Goal: Information Seeking & Learning: Learn about a topic

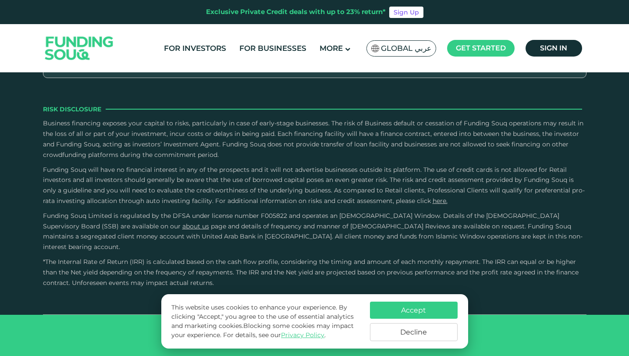
scroll to position [2853, 0]
type tc-range-slider "4"
click at [396, 306] on button "Accept" at bounding box center [414, 309] width 88 height 17
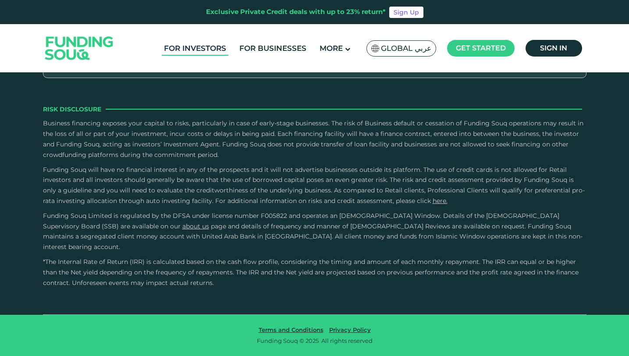
click at [213, 44] on link "For Investors" at bounding box center [195, 48] width 67 height 14
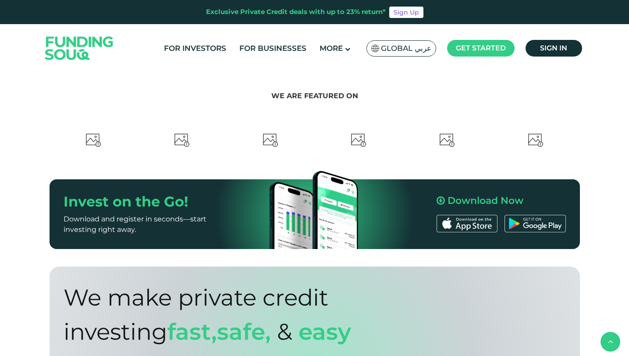
type tc-range-slider "4"
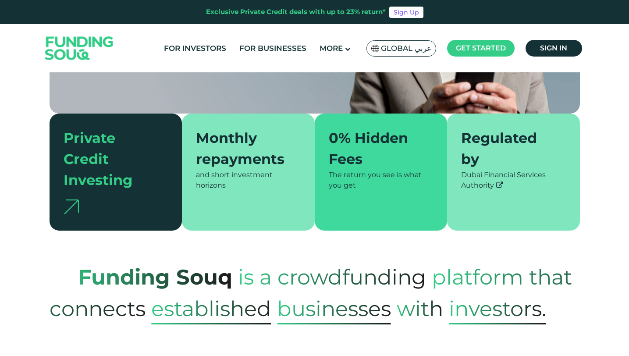
scroll to position [197, 0]
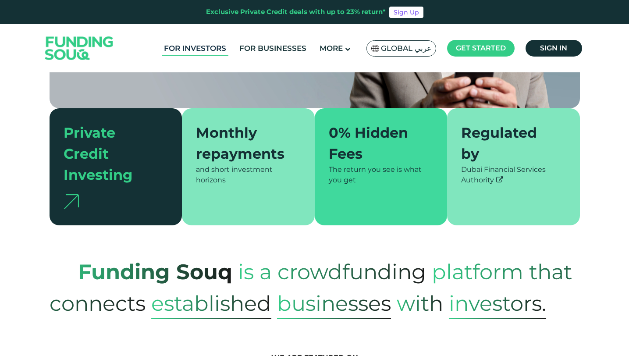
click at [189, 50] on link "For Investors" at bounding box center [195, 48] width 67 height 14
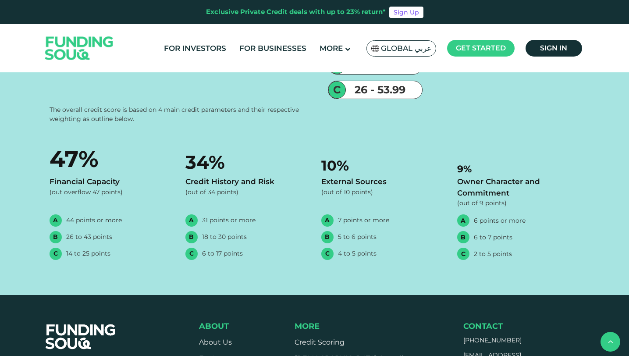
scroll to position [1613, 0]
